Goal: Navigation & Orientation: Find specific page/section

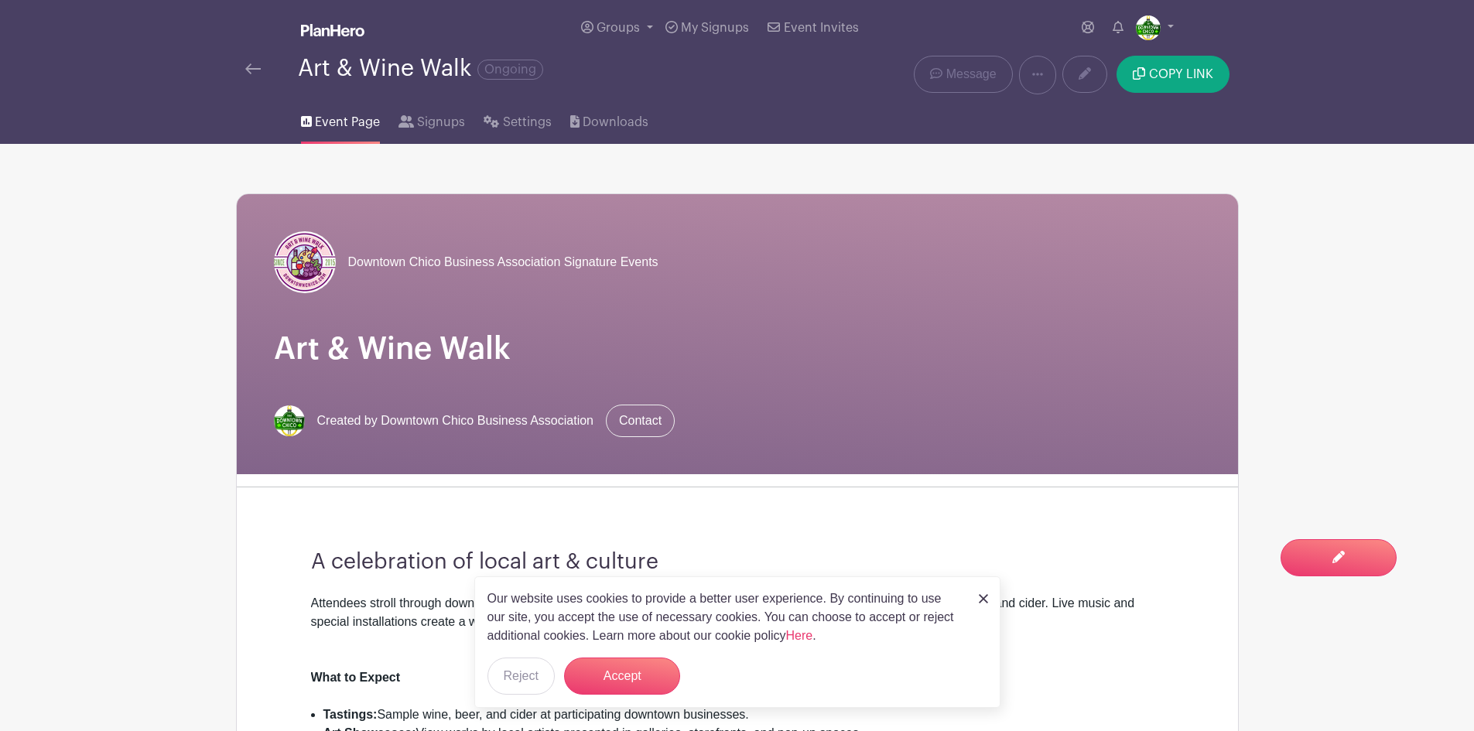
scroll to position [1397, 0]
click at [255, 67] on img at bounding box center [252, 68] width 15 height 11
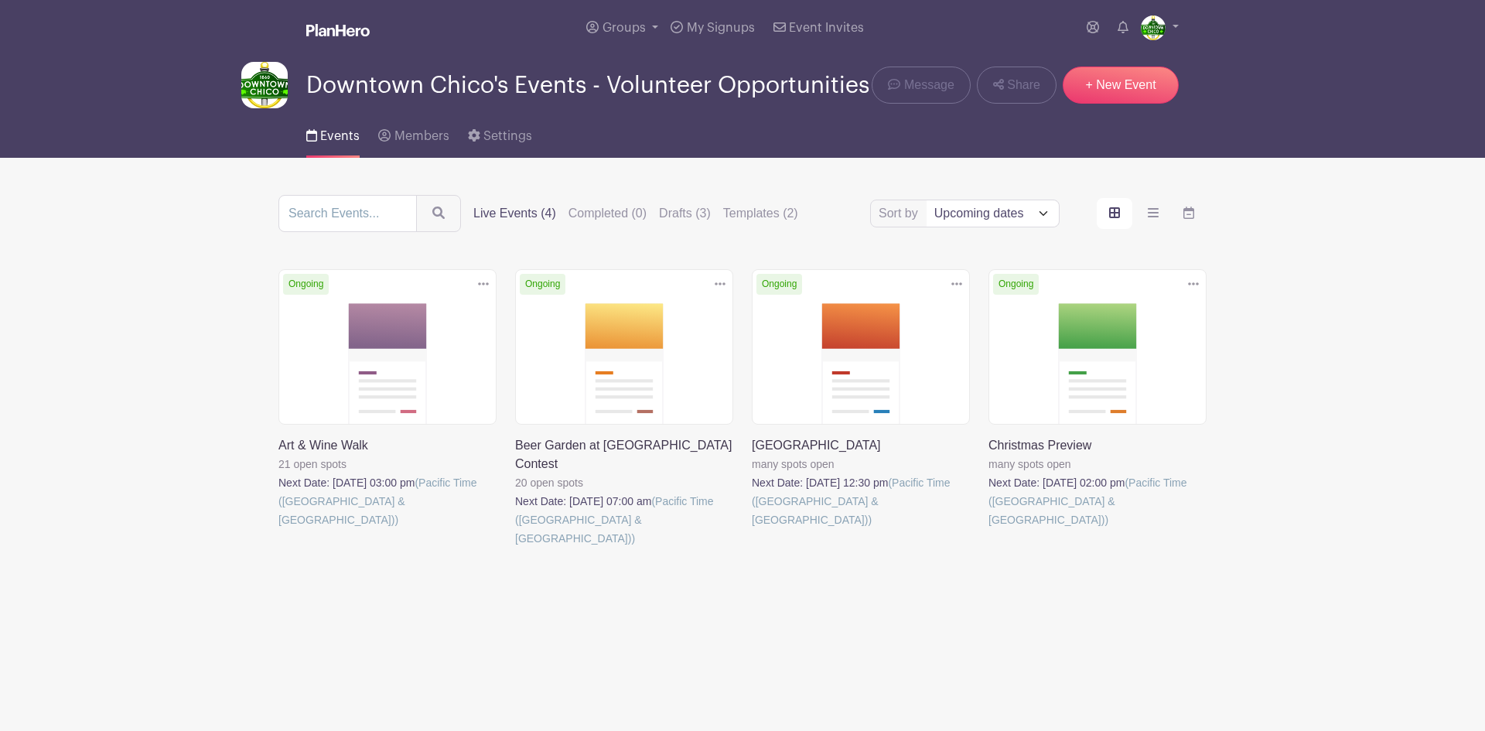
click at [752, 529] on link at bounding box center [752, 529] width 0 height 0
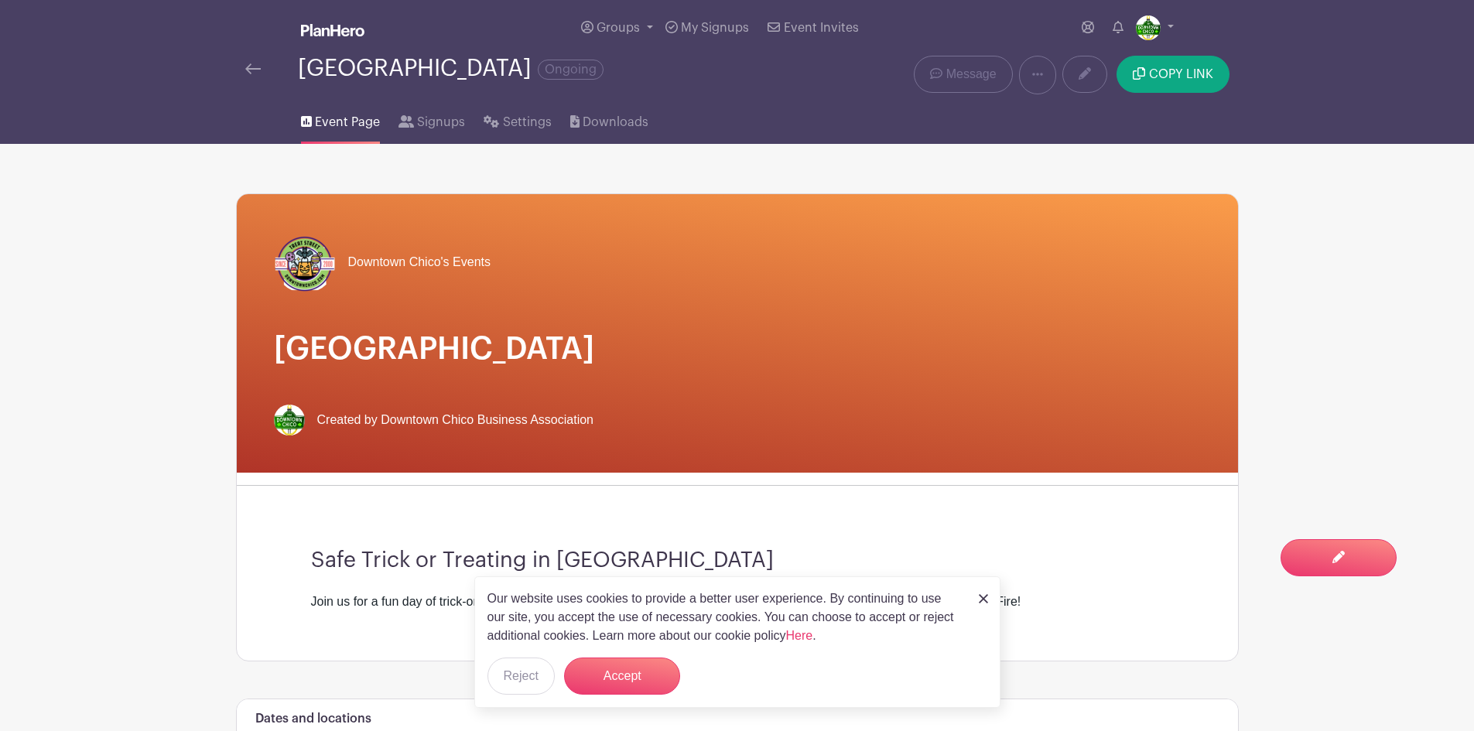
drag, startPoint x: 262, startPoint y: 70, endPoint x: 255, endPoint y: 71, distance: 7.9
click at [258, 71] on div at bounding box center [271, 69] width 53 height 19
click at [255, 72] on img at bounding box center [252, 68] width 15 height 11
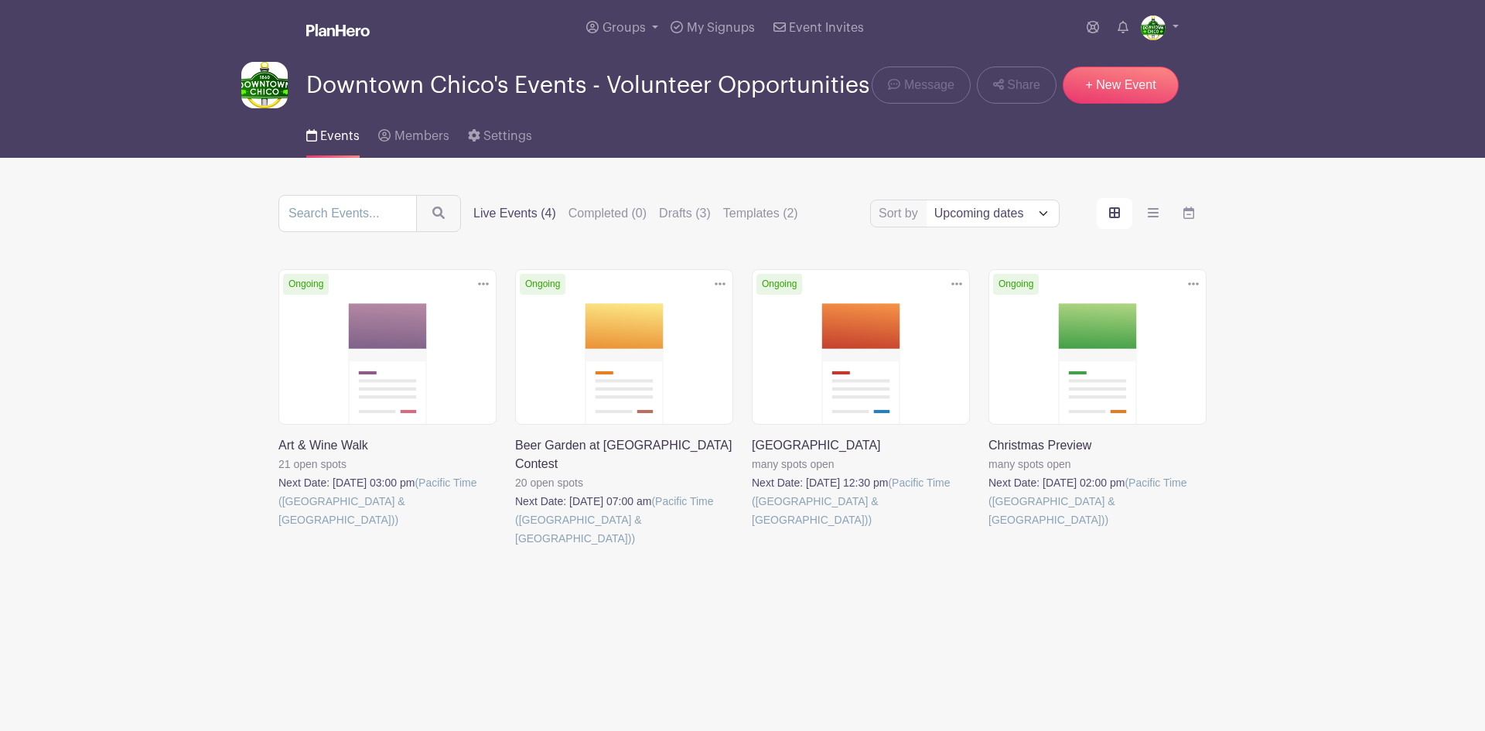
click at [989, 529] on link at bounding box center [989, 529] width 0 height 0
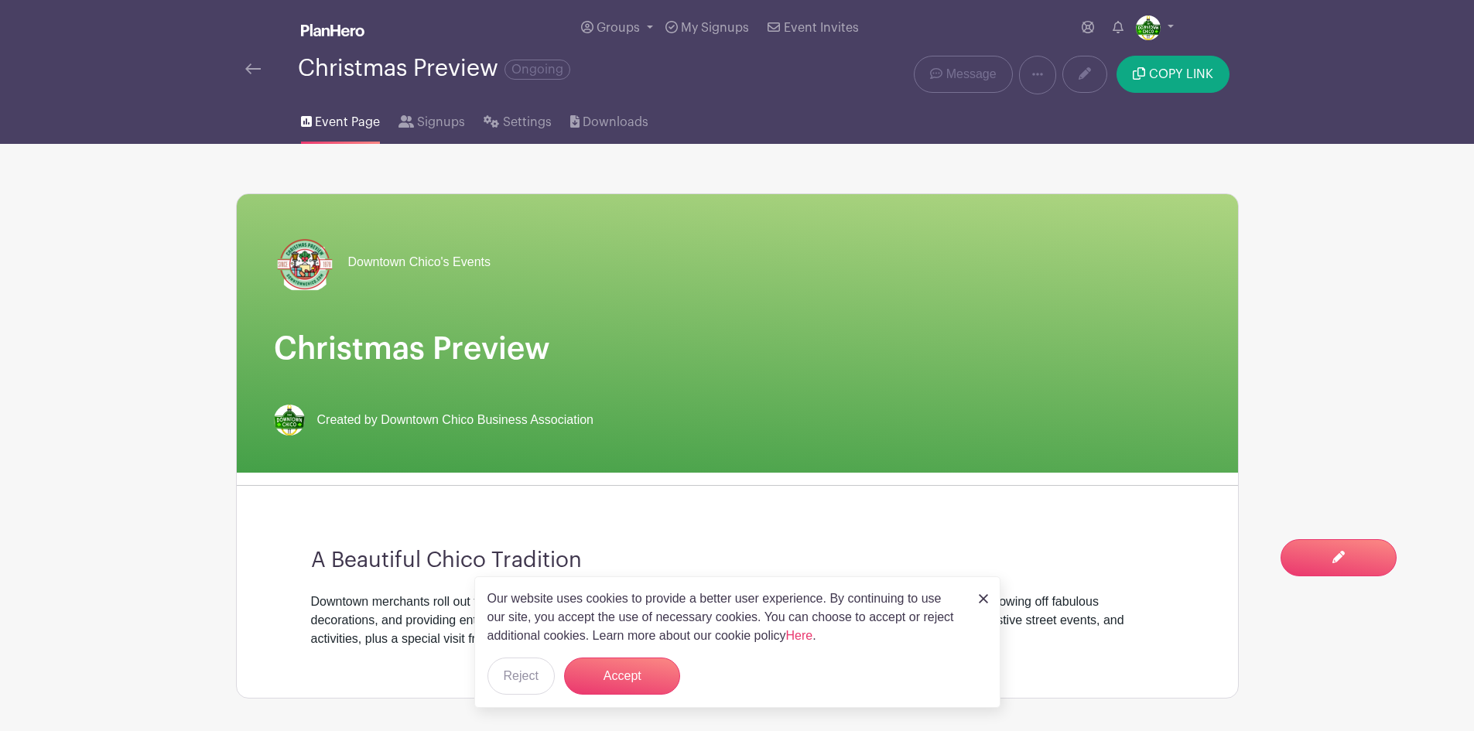
click at [251, 71] on img at bounding box center [252, 68] width 15 height 11
